Goal: Task Accomplishment & Management: Complete application form

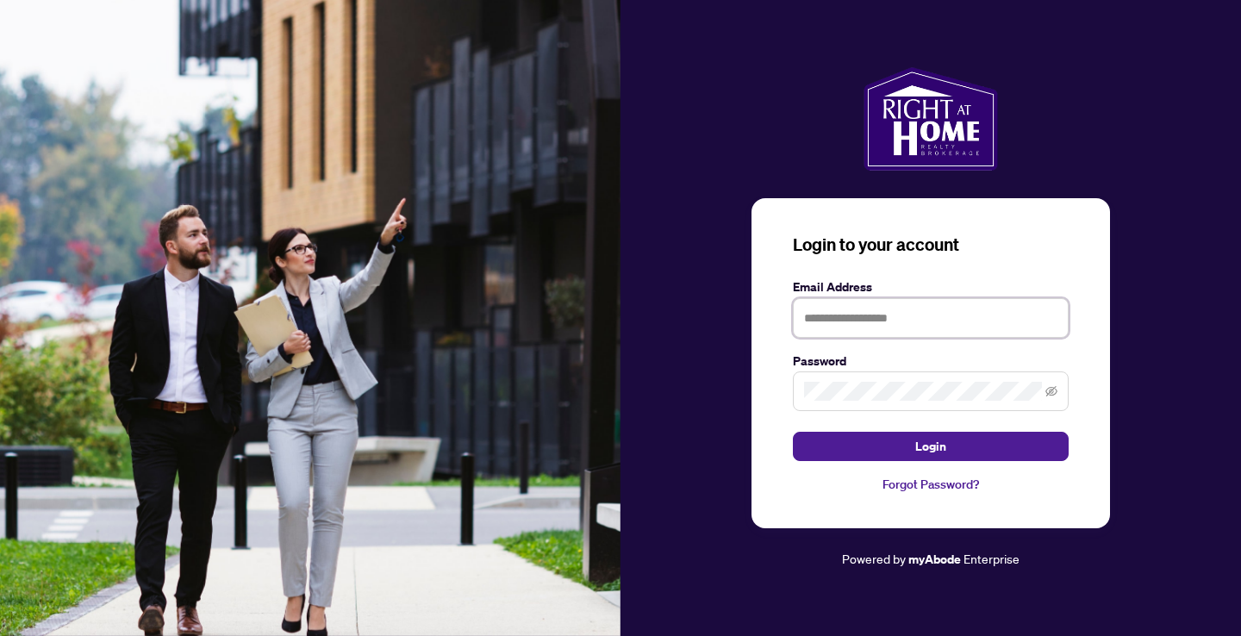
click at [854, 328] on input "text" at bounding box center [931, 318] width 276 height 40
type input "**********"
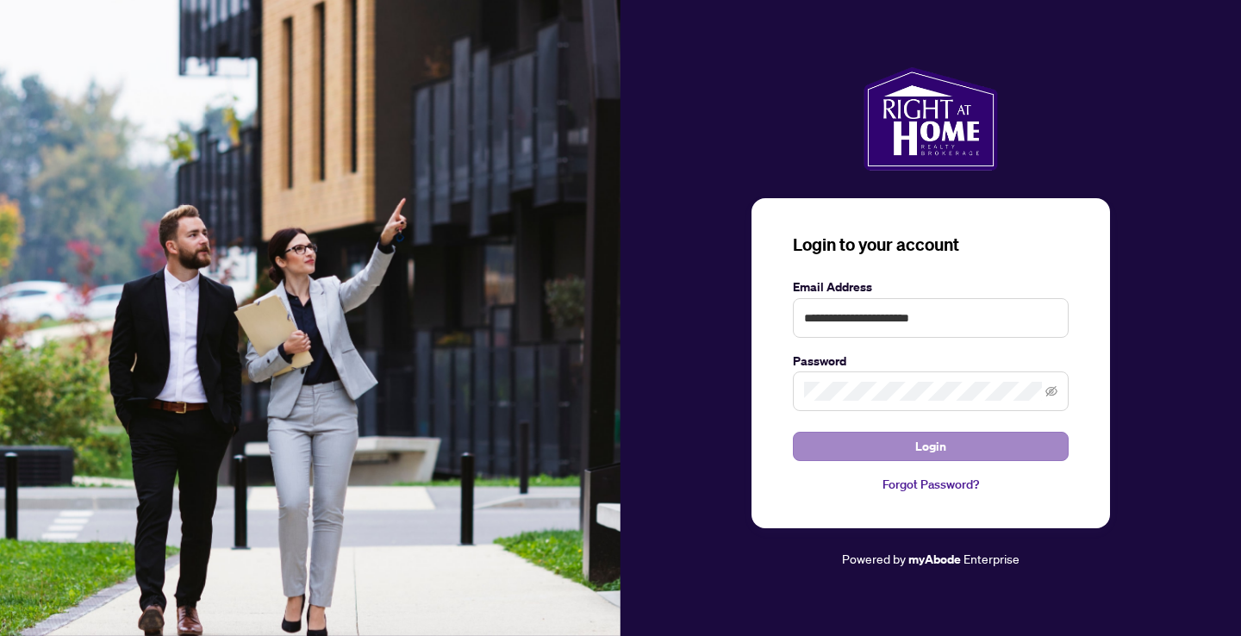
click at [860, 446] on button "Login" at bounding box center [931, 446] width 276 height 29
click at [1055, 394] on icon "eye-invisible" at bounding box center [1052, 391] width 12 height 10
click at [972, 446] on button "Login" at bounding box center [931, 446] width 276 height 29
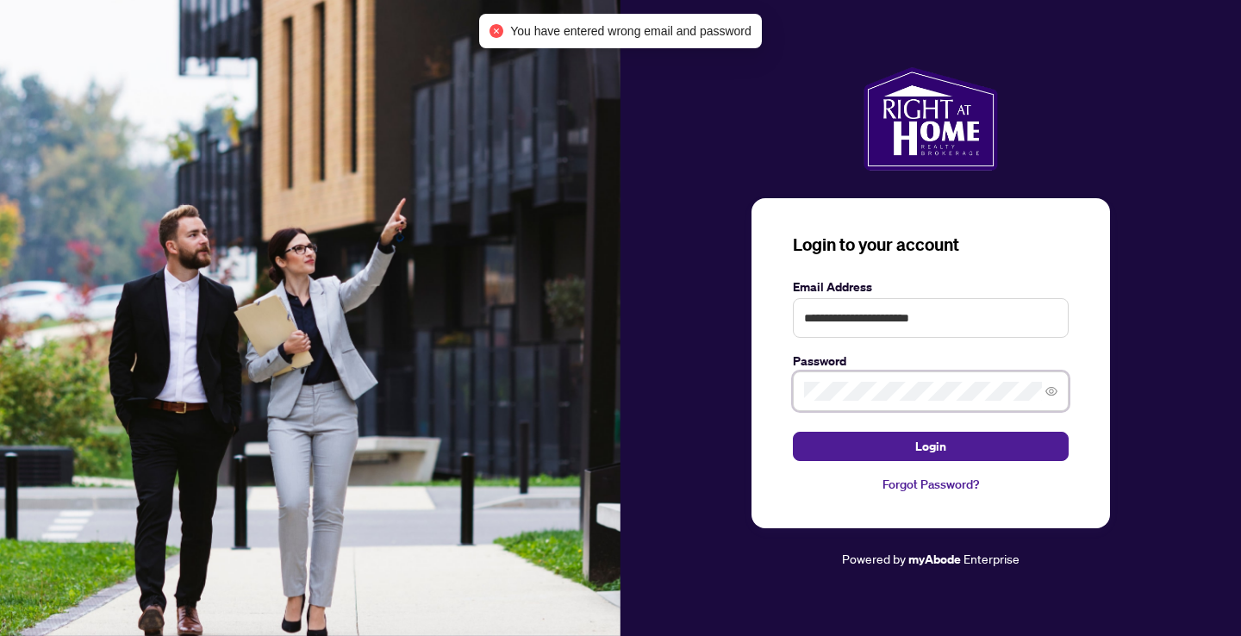
click at [771, 390] on div "**********" at bounding box center [931, 363] width 359 height 331
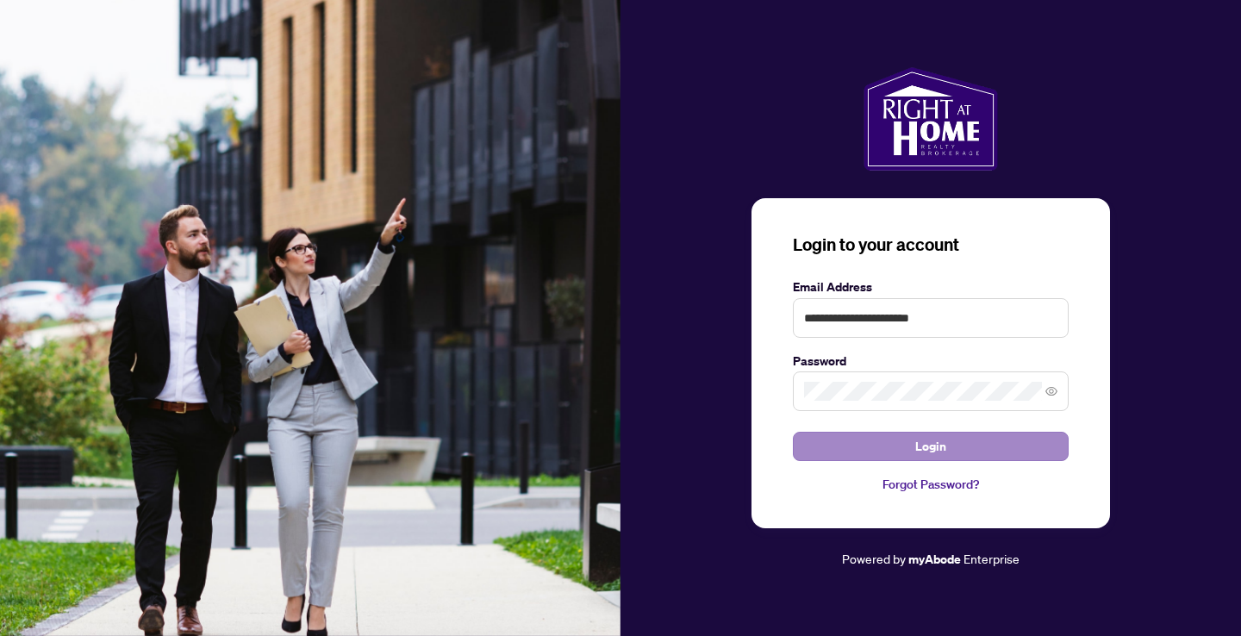
click at [837, 443] on button "Login" at bounding box center [931, 446] width 276 height 29
click at [890, 448] on button "Login" at bounding box center [931, 446] width 276 height 29
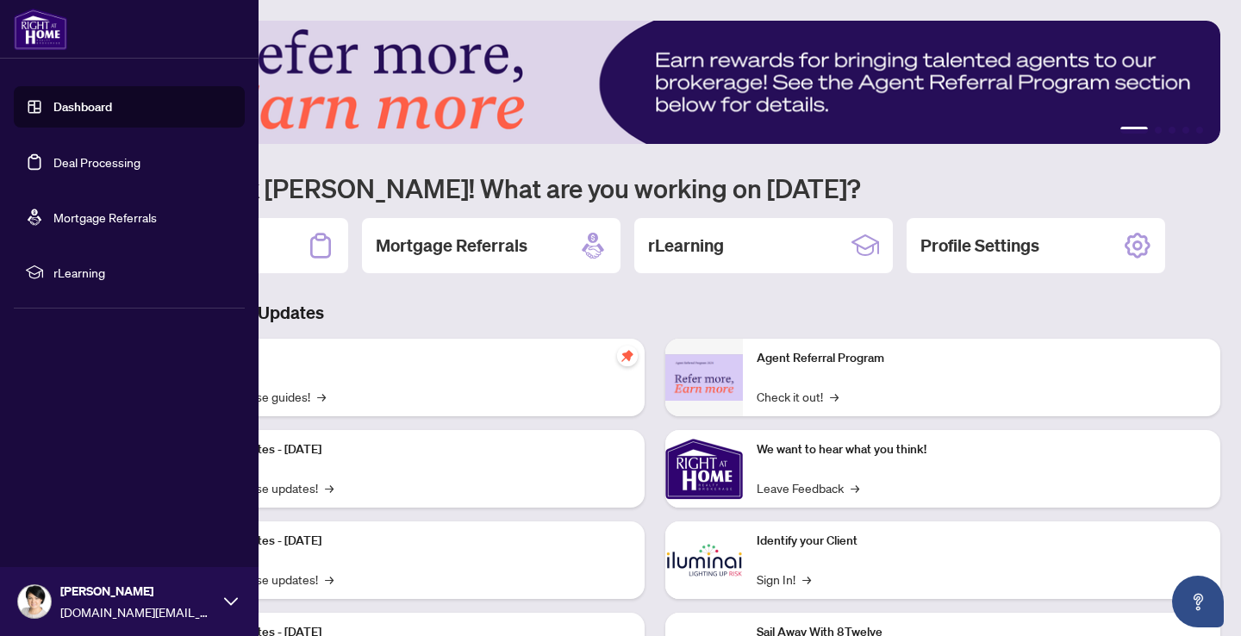
click at [53, 99] on link "Dashboard" at bounding box center [82, 107] width 59 height 16
click at [91, 108] on link "Dashboard" at bounding box center [82, 107] width 59 height 16
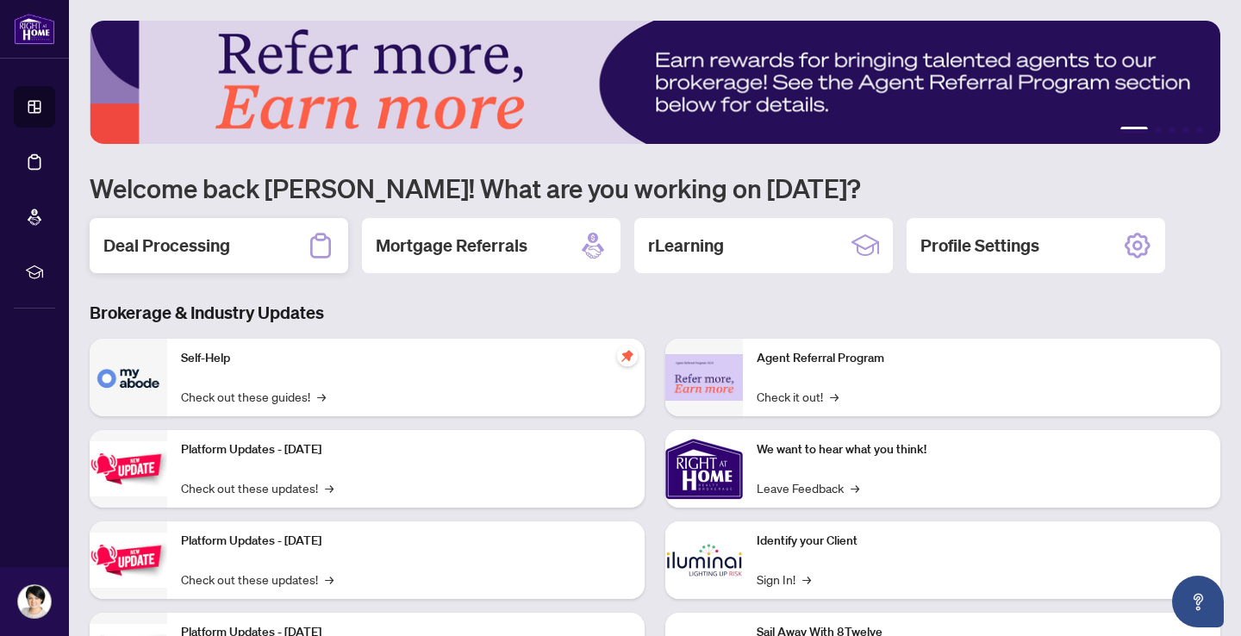
click at [200, 249] on h2 "Deal Processing" at bounding box center [166, 246] width 127 height 24
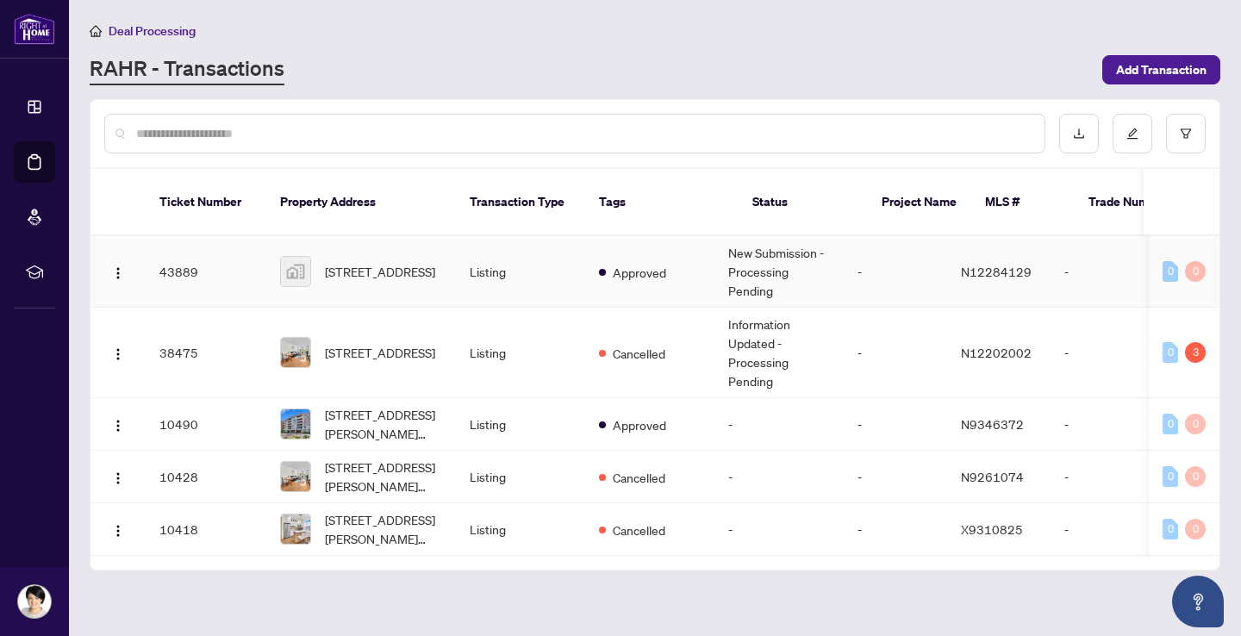
click at [356, 262] on span "[STREET_ADDRESS]" at bounding box center [380, 271] width 110 height 19
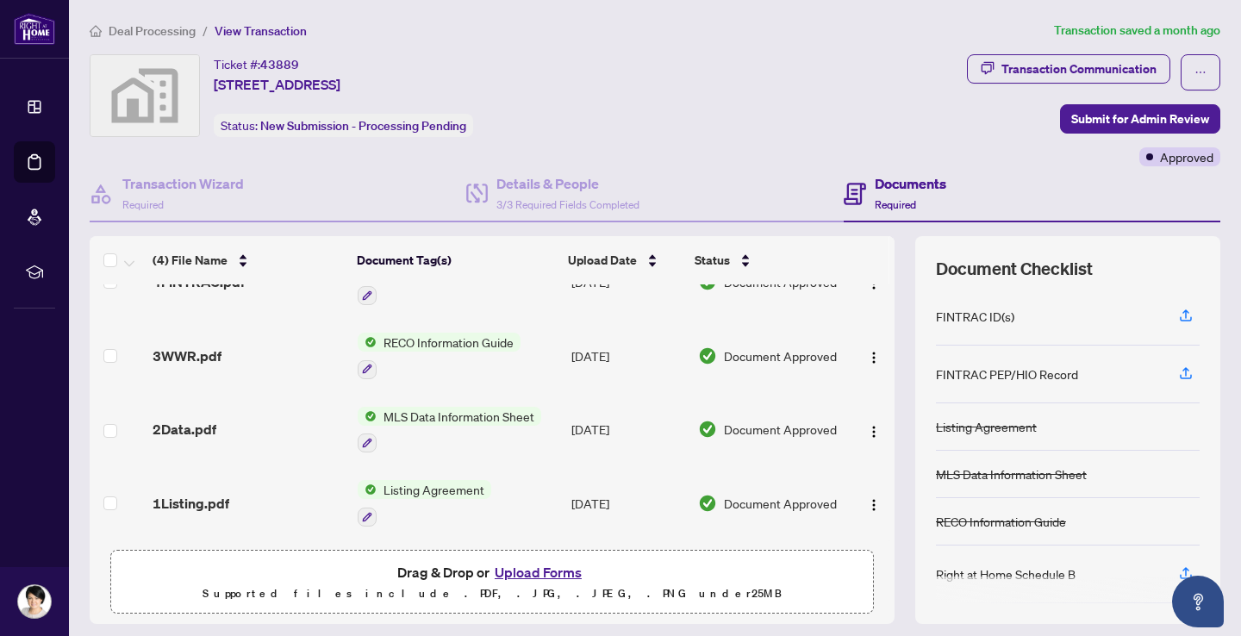
scroll to position [42, 0]
click at [518, 572] on button "Upload Forms" at bounding box center [538, 572] width 97 height 22
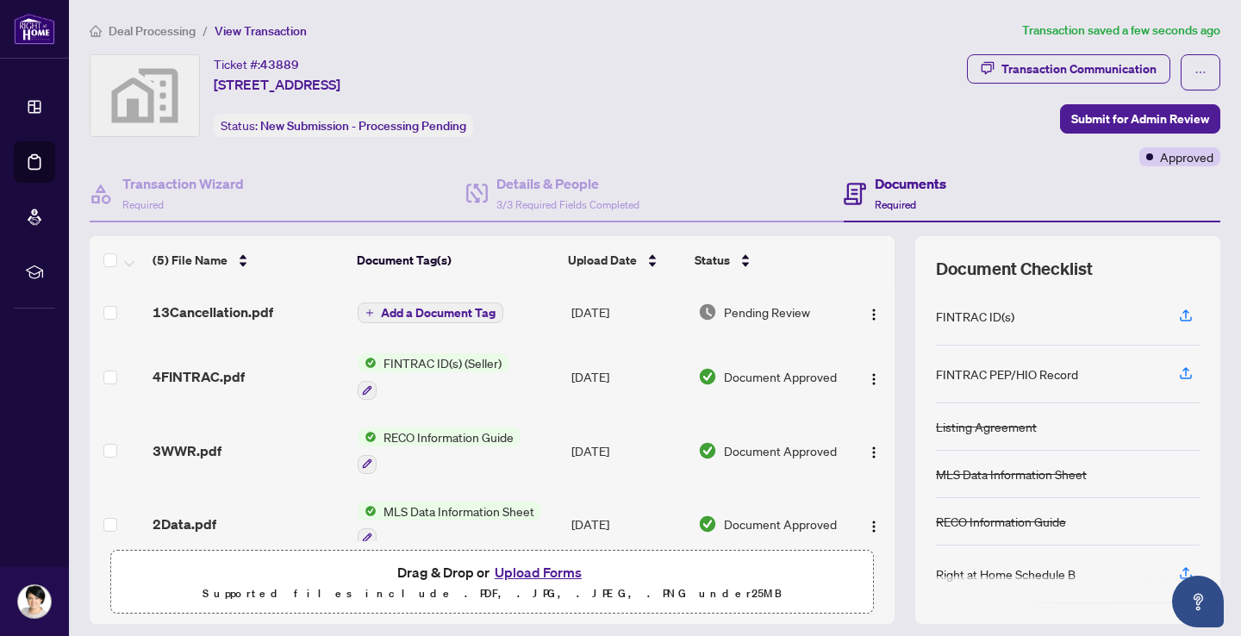
scroll to position [0, 0]
click at [459, 317] on span "Add a Document Tag" at bounding box center [438, 313] width 115 height 12
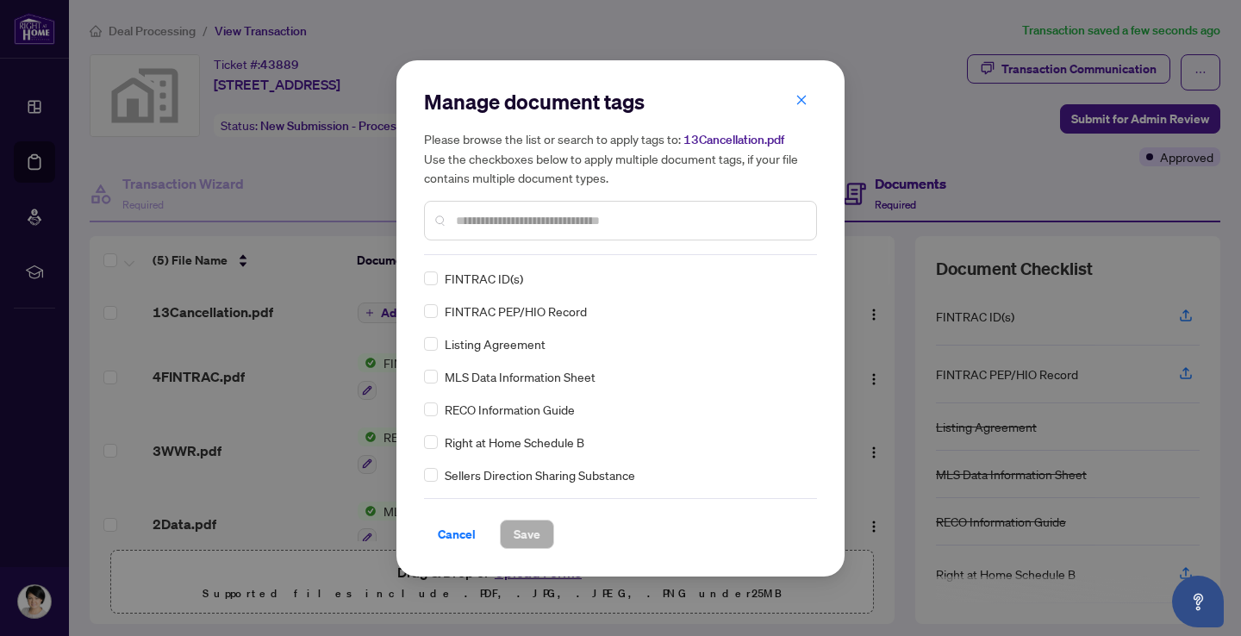
click at [480, 259] on div "Manage document tags Please browse the list or search to apply tags to: 13Cance…" at bounding box center [620, 318] width 393 height 461
click at [472, 216] on input "text" at bounding box center [629, 220] width 347 height 19
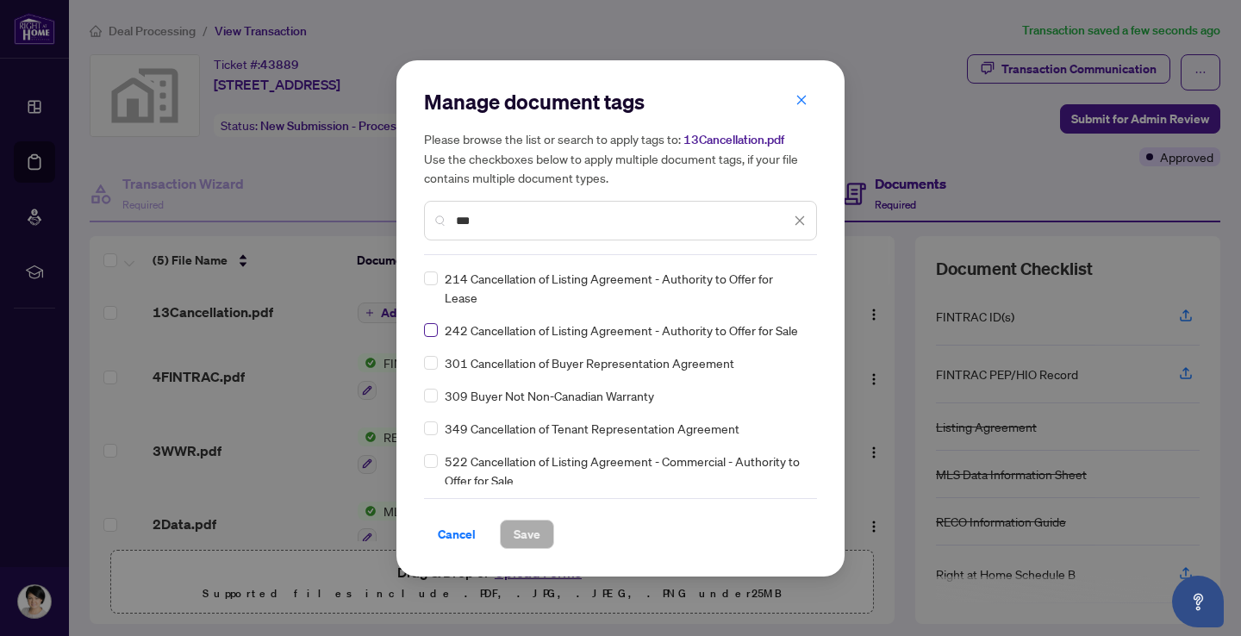
type input "***"
click at [428, 334] on span at bounding box center [431, 330] width 14 height 14
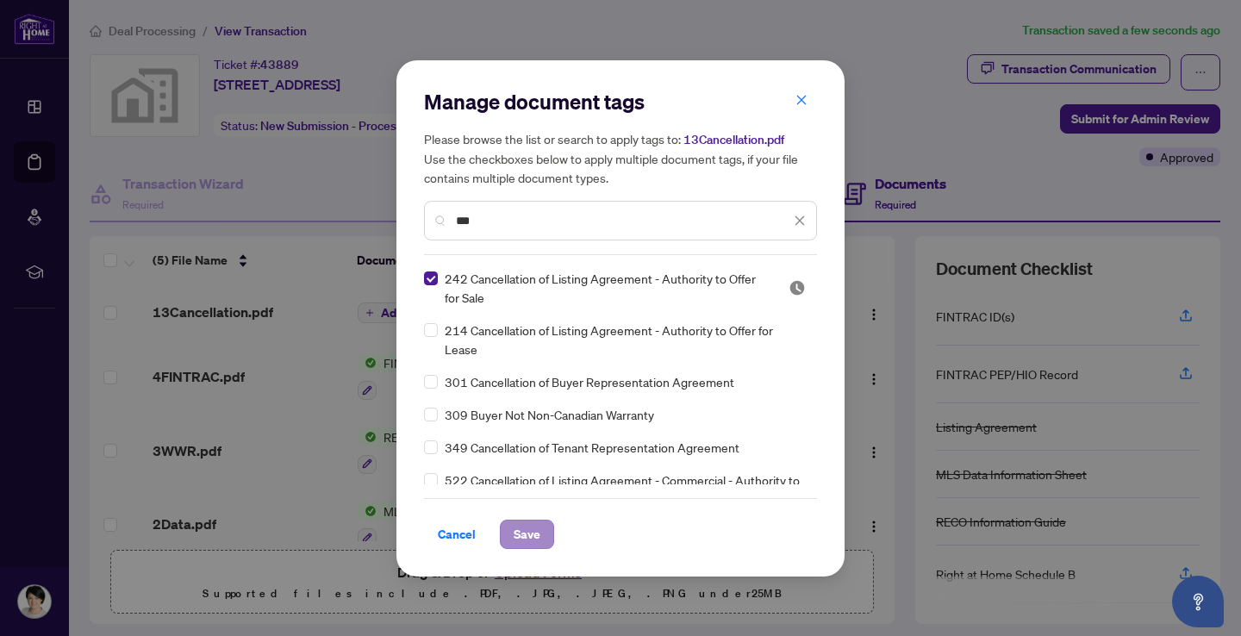
click at [527, 540] on span "Save" at bounding box center [527, 535] width 27 height 28
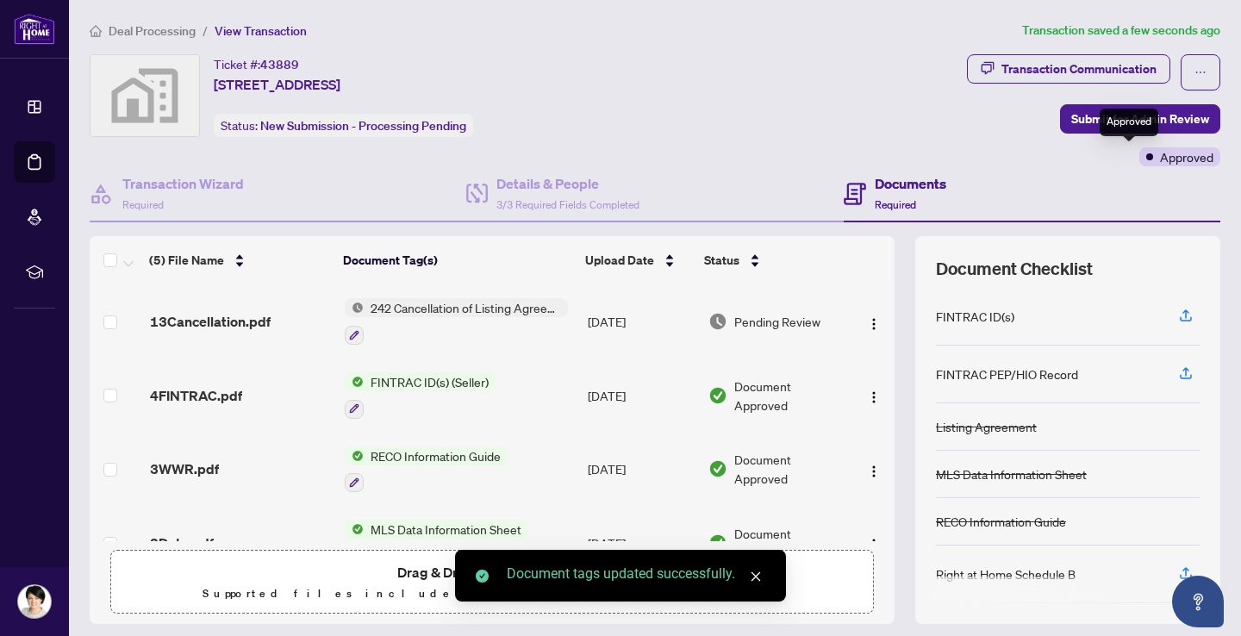
click at [1107, 121] on div "Approved" at bounding box center [1129, 123] width 59 height 28
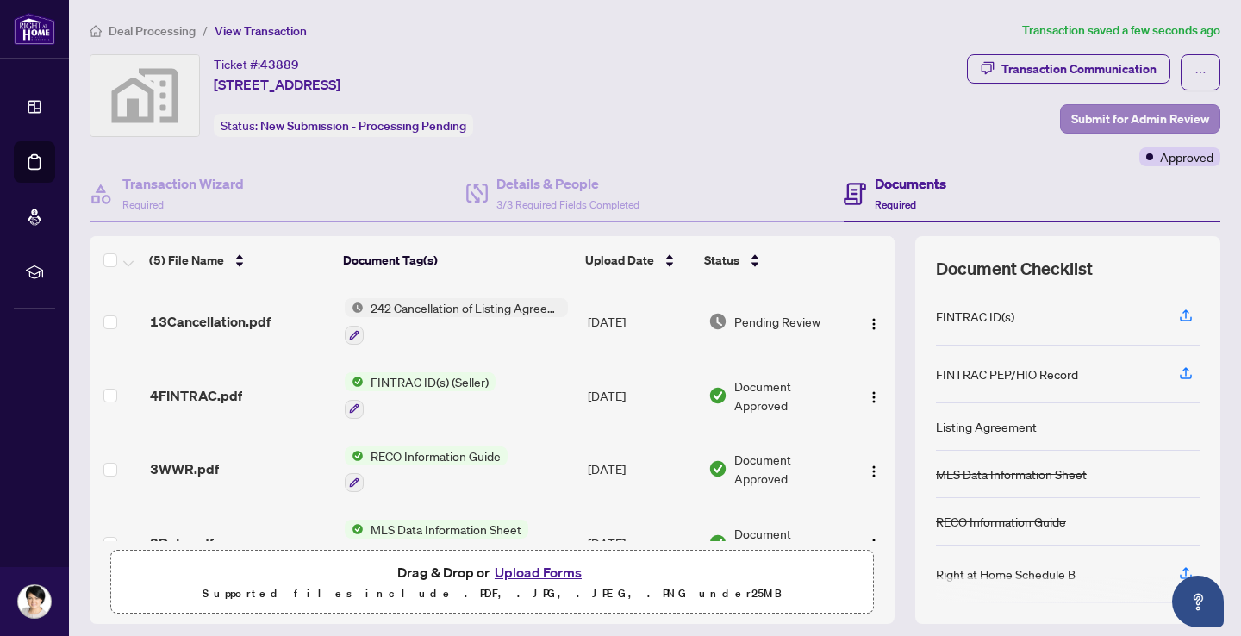
click at [1081, 113] on span "Submit for Admin Review" at bounding box center [1140, 119] width 138 height 28
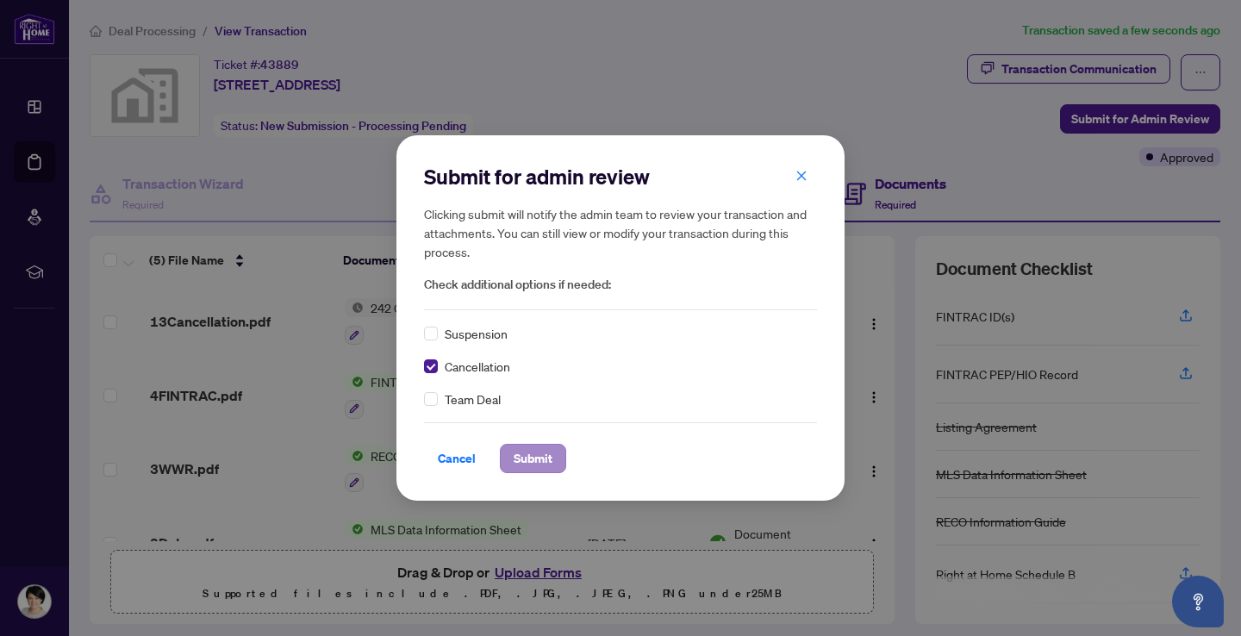
click at [540, 462] on span "Submit" at bounding box center [533, 459] width 39 height 28
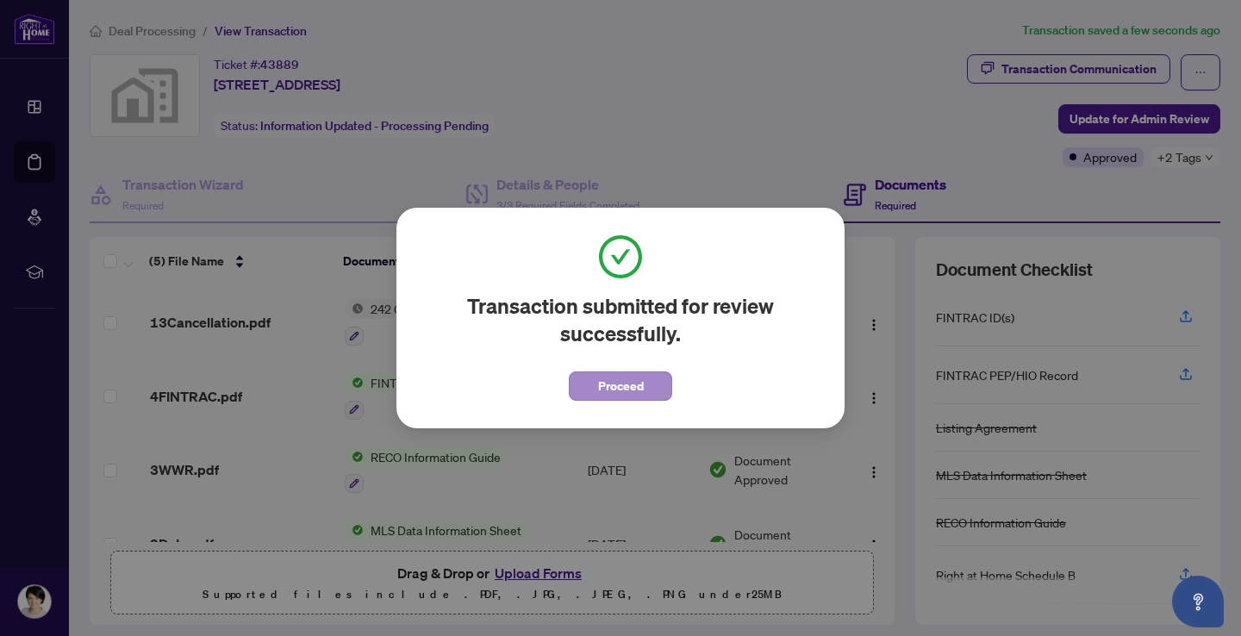
click at [612, 390] on span "Proceed" at bounding box center [621, 386] width 46 height 28
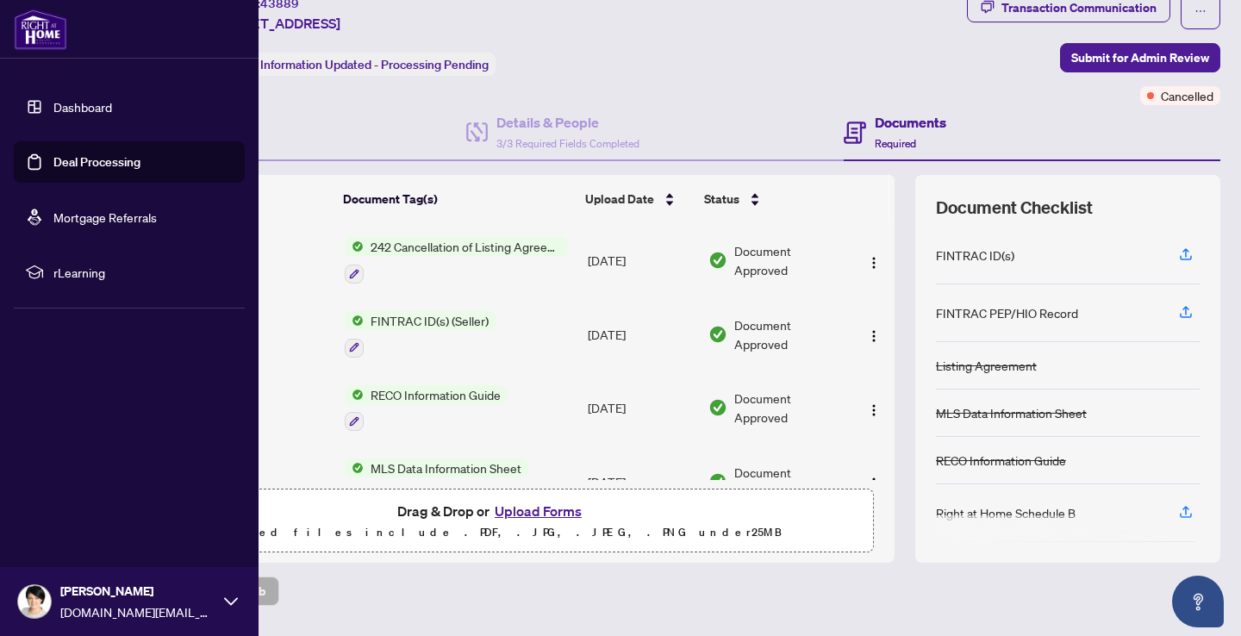
click at [77, 108] on link "Dashboard" at bounding box center [82, 107] width 59 height 16
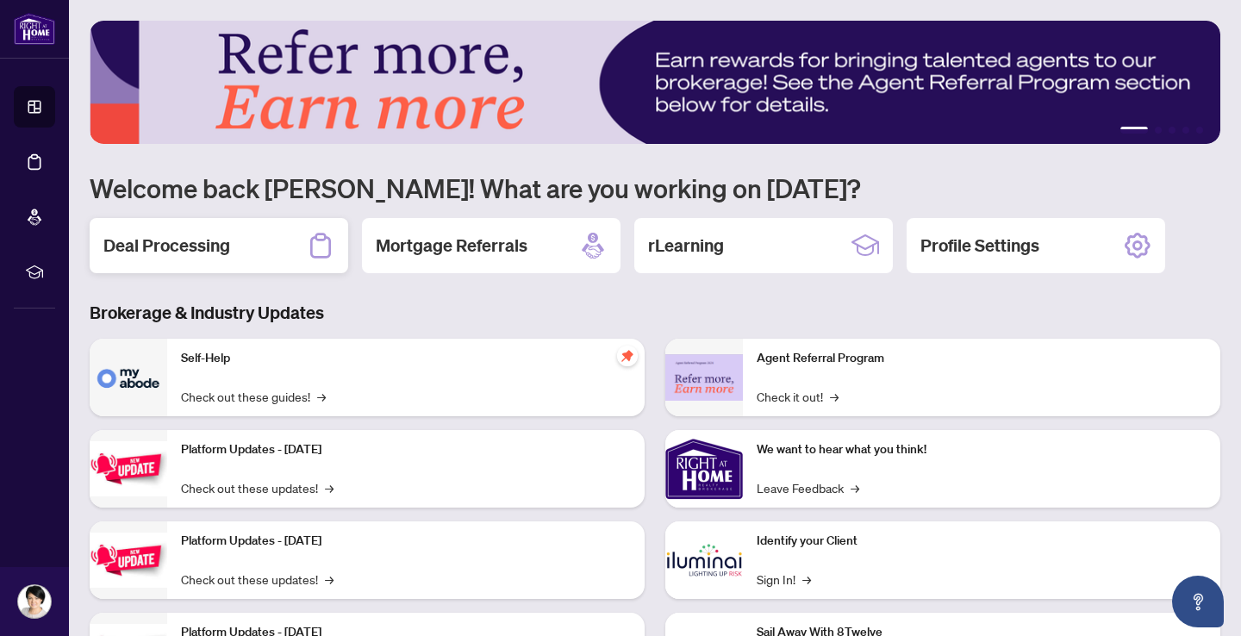
click at [197, 247] on h2 "Deal Processing" at bounding box center [166, 246] width 127 height 24
